Goal: Navigation & Orientation: Find specific page/section

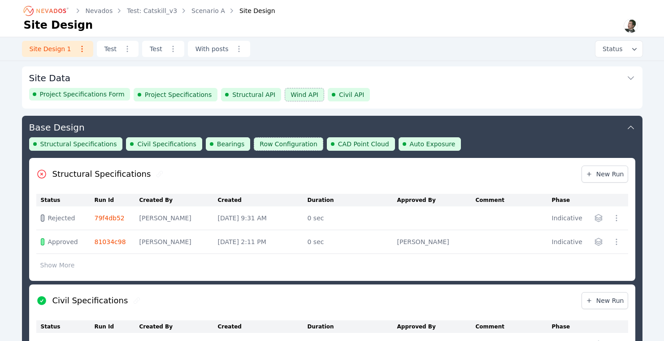
scroll to position [48, 0]
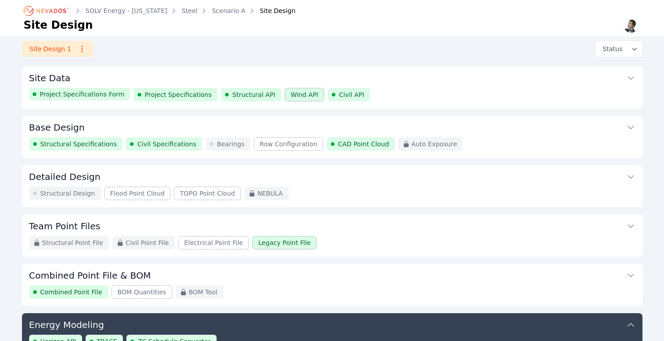
scroll to position [423, 0]
